Goal: Find specific page/section: Find specific page/section

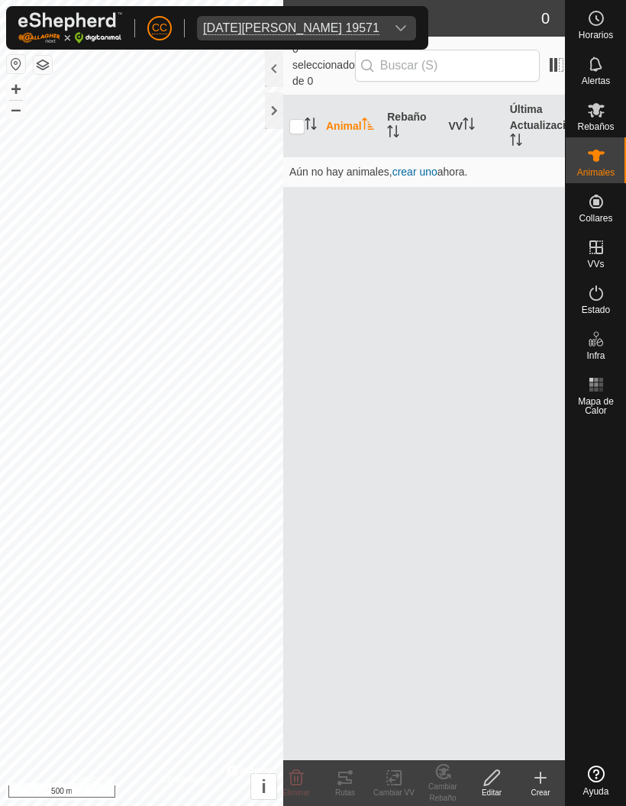
click at [279, 114] on div at bounding box center [274, 110] width 18 height 37
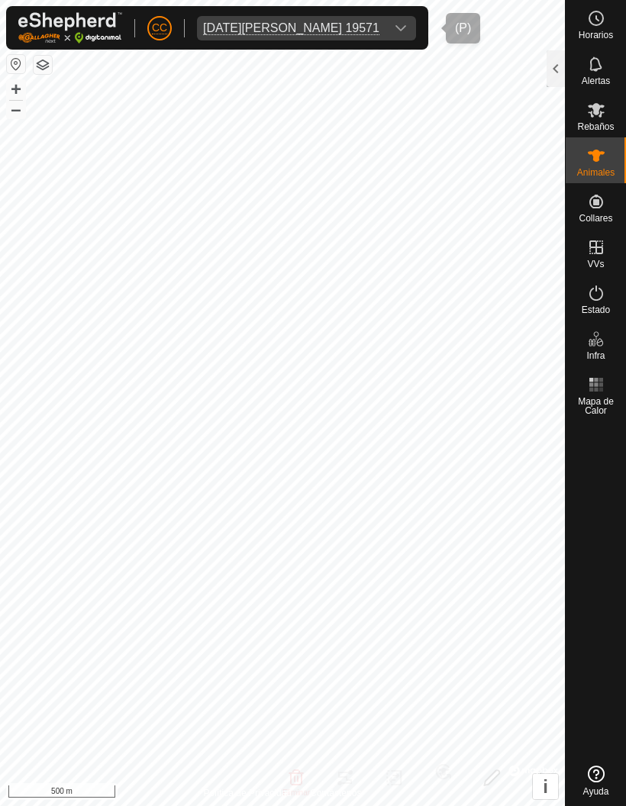
click at [407, 27] on icon "dropdown trigger" at bounding box center [401, 28] width 12 height 12
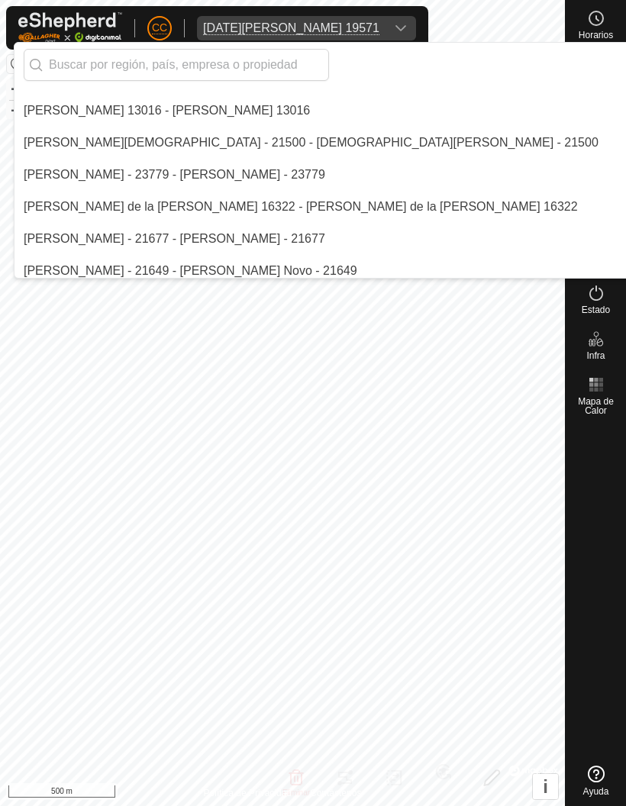
click at [207, 63] on input "text" at bounding box center [176, 65] width 305 height 32
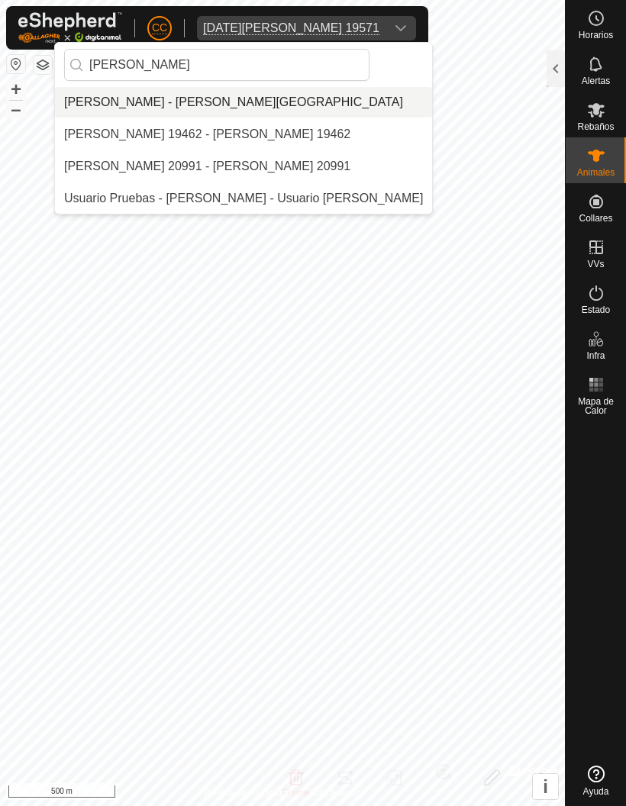
type input "[PERSON_NAME]"
click at [202, 102] on div "[PERSON_NAME] - [PERSON_NAME][GEOGRAPHIC_DATA]" at bounding box center [233, 102] width 339 height 18
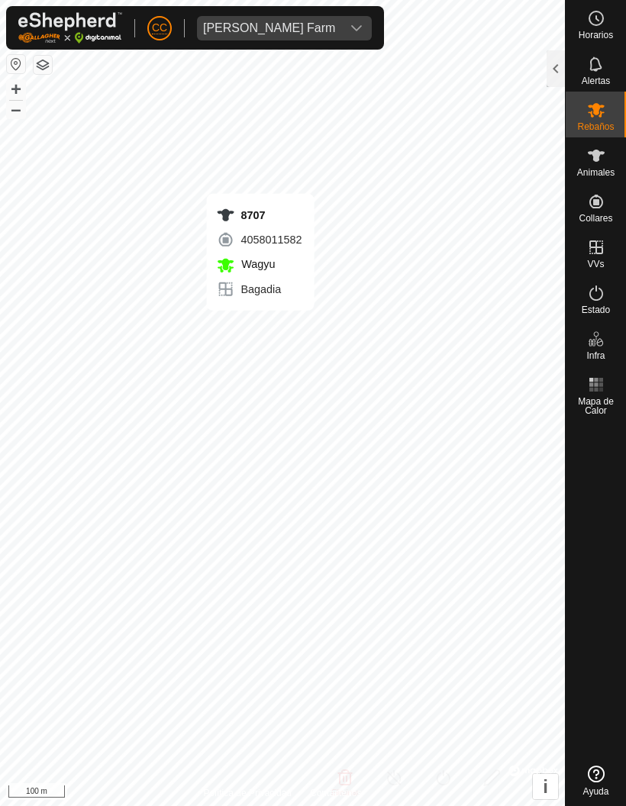
click at [547, 66] on div at bounding box center [556, 68] width 18 height 37
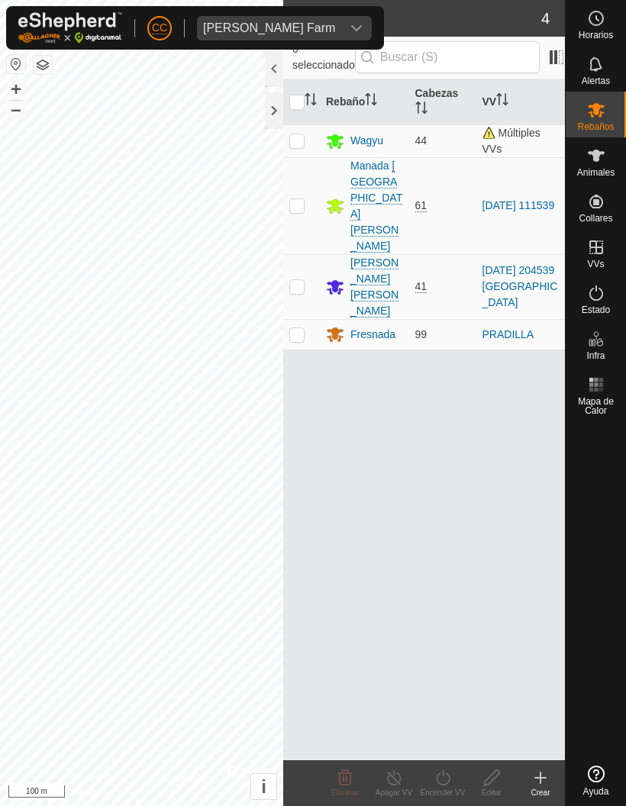
click at [363, 142] on div "Wagyu" at bounding box center [367, 141] width 33 height 16
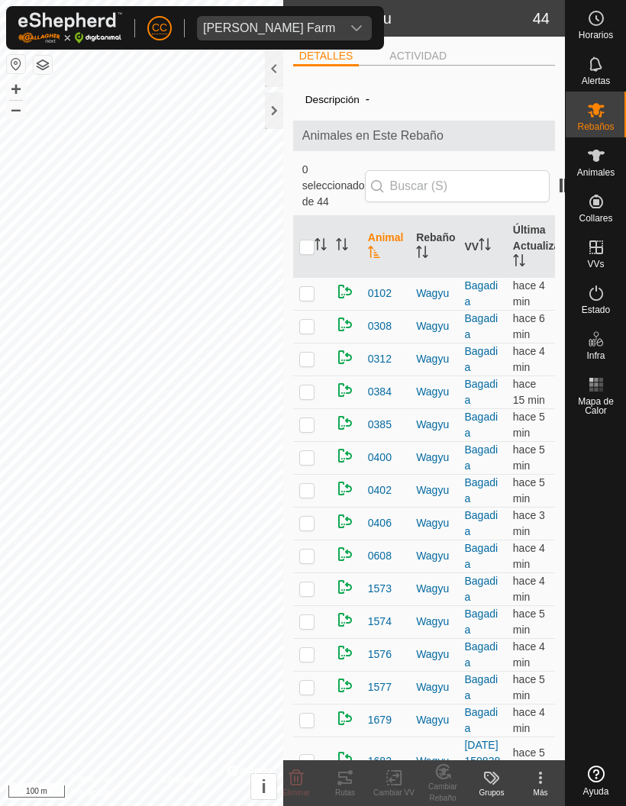
click at [374, 286] on span "0102" at bounding box center [380, 294] width 24 height 16
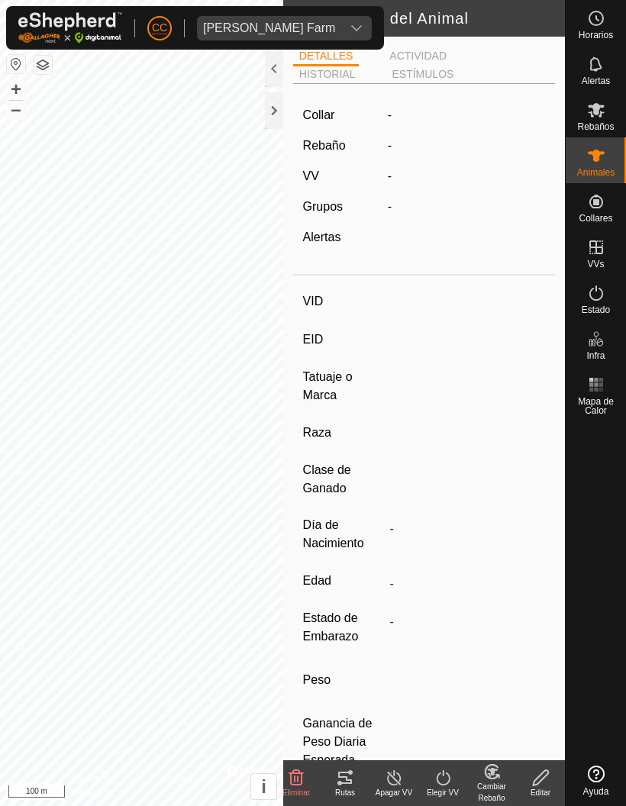
type input "0102"
type input "-"
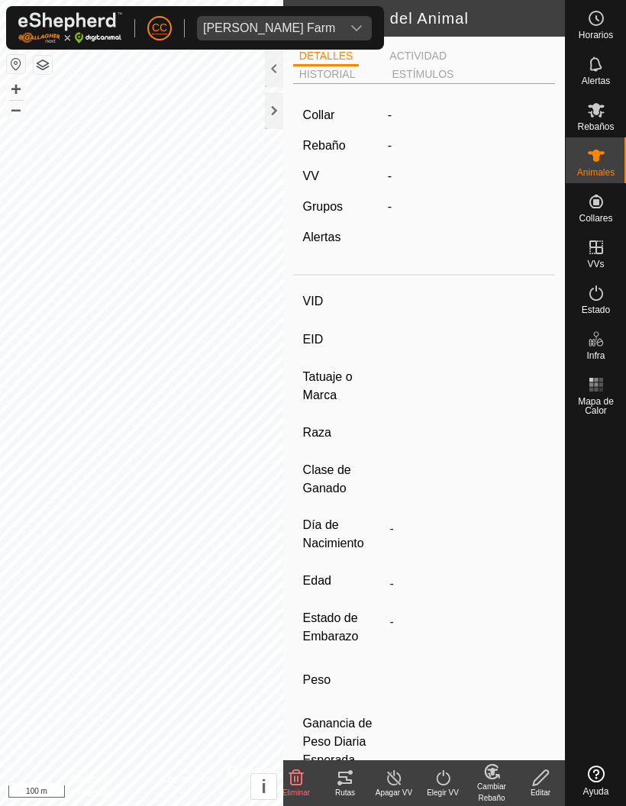
type input "0 kg"
type input "-"
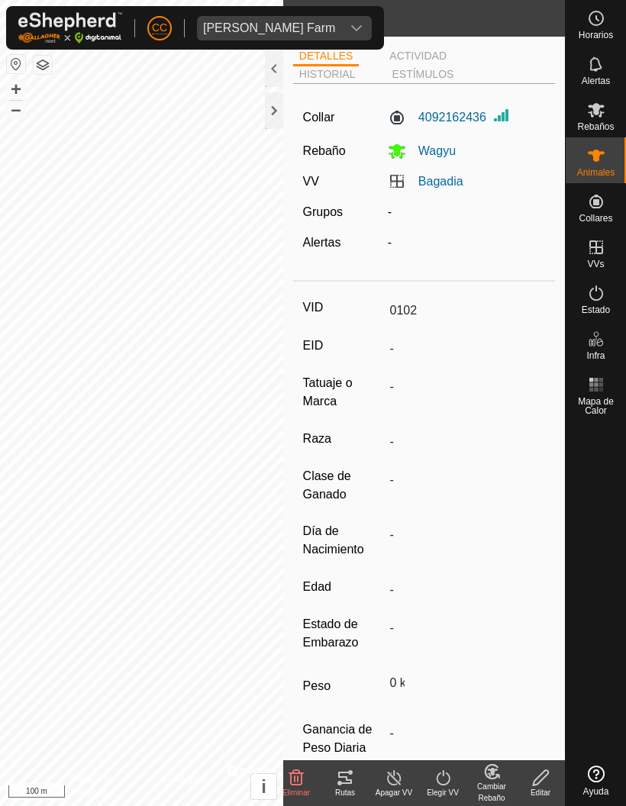
click at [347, 787] on div "Rutas" at bounding box center [345, 792] width 49 height 11
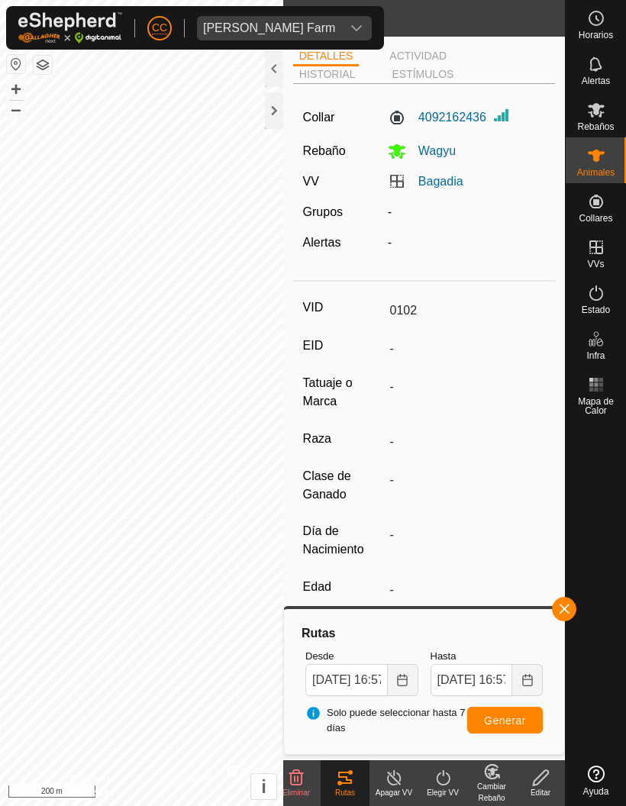
click at [277, 113] on div at bounding box center [274, 110] width 18 height 37
